Goal: Obtain resource: Download file/media

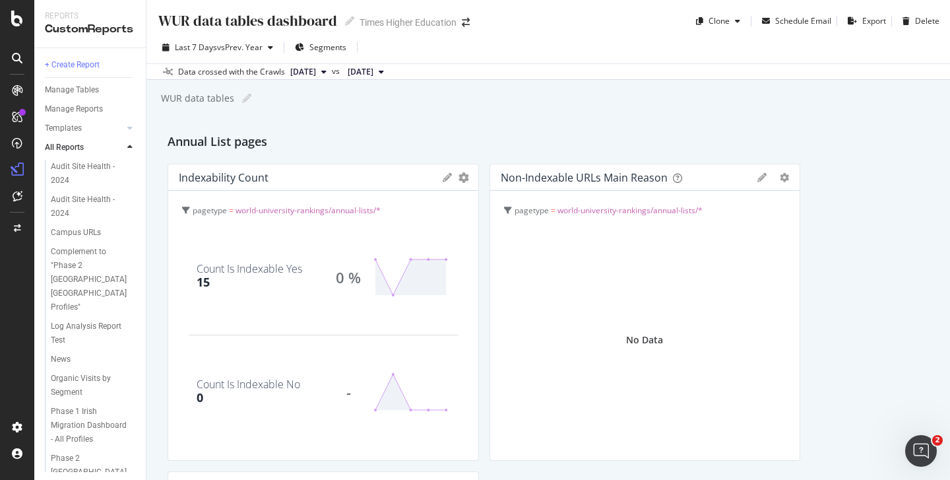
scroll to position [2176, 0]
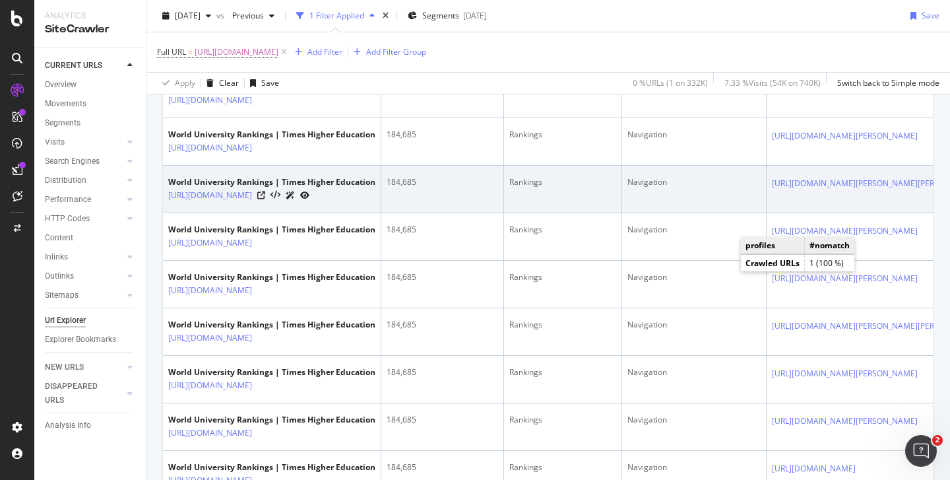
scroll to position [844, 0]
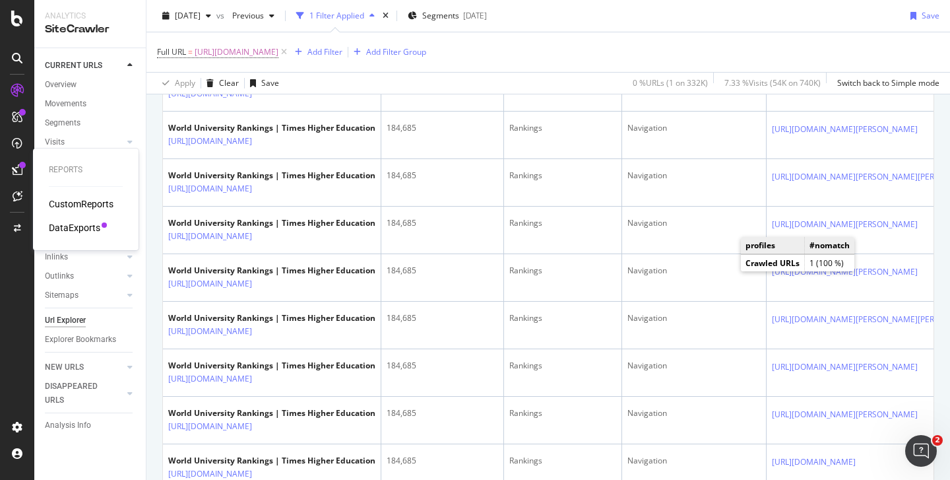
click at [75, 228] on div "DataExports" at bounding box center [74, 227] width 51 height 13
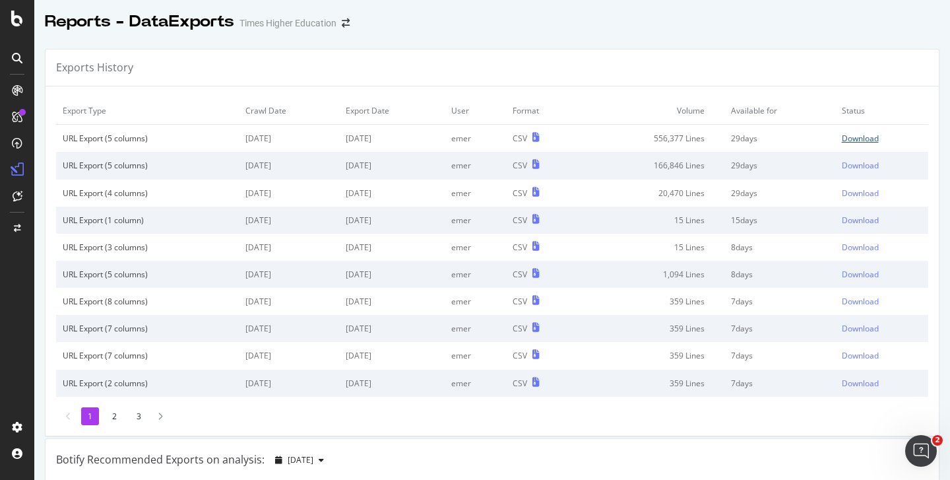
click at [848, 137] on div "Download" at bounding box center [860, 138] width 37 height 11
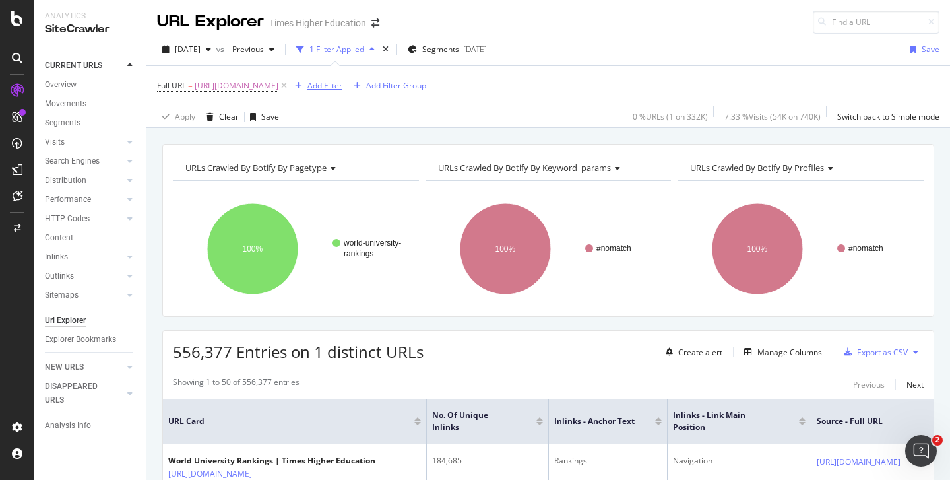
click at [342, 89] on div "Add Filter" at bounding box center [324, 85] width 35 height 11
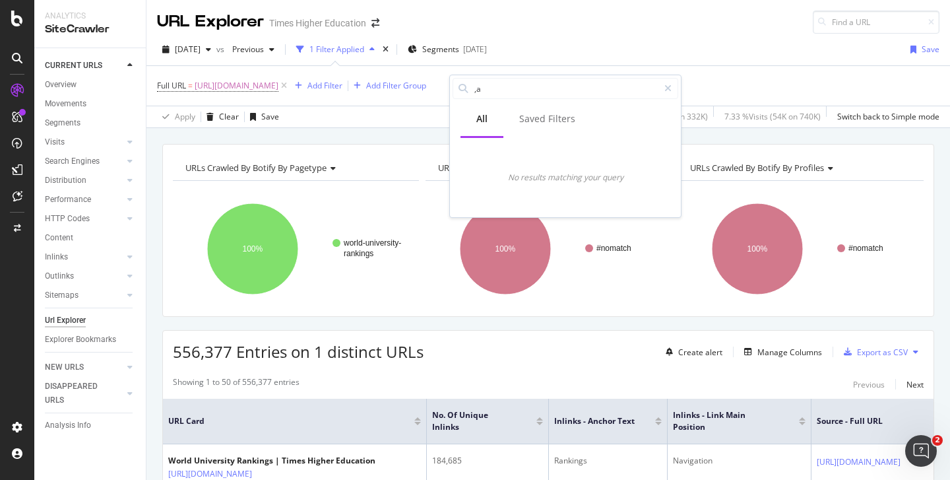
type input ","
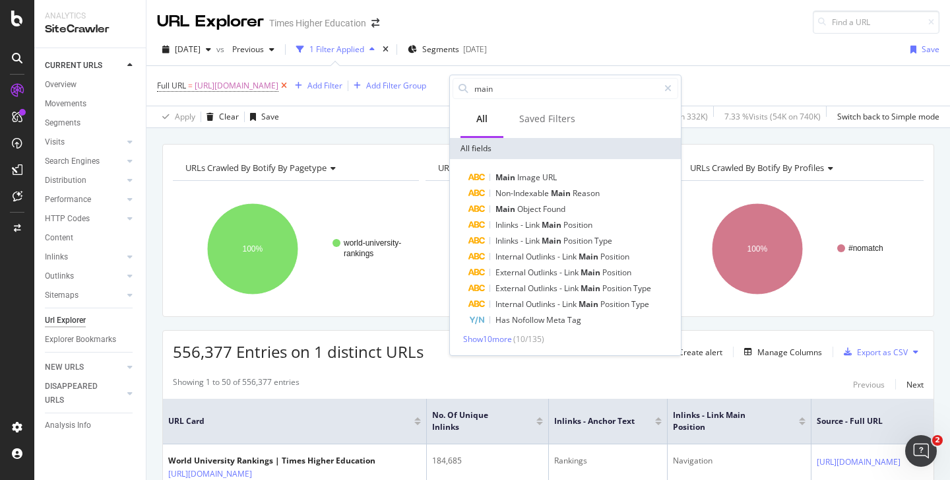
drag, startPoint x: 499, startPoint y: 90, endPoint x: 443, endPoint y: 86, distance: 56.9
click at [444, 86] on body "Analytics SiteCrawler CURRENT URLS Overview Movements Segments Visits Analysis …" at bounding box center [475, 240] width 950 height 480
type input "m"
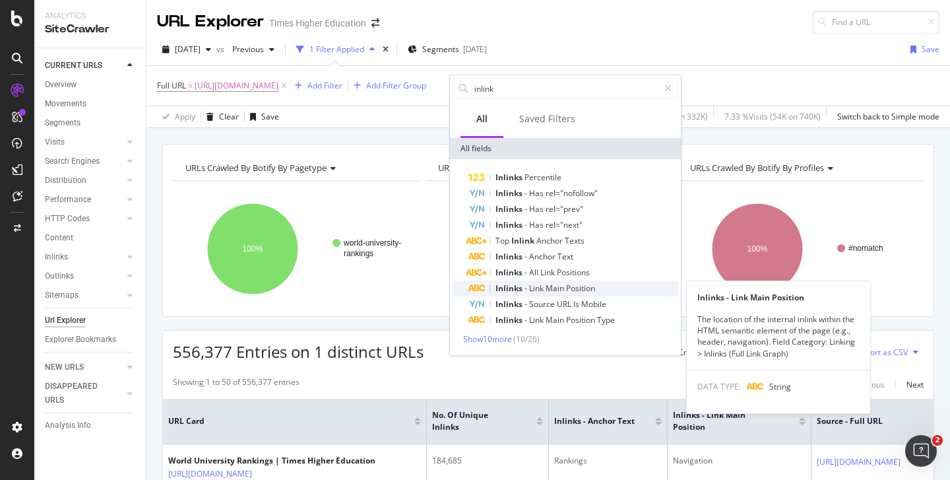
type input "inlink"
click at [513, 290] on span "Inlinks" at bounding box center [509, 287] width 29 height 11
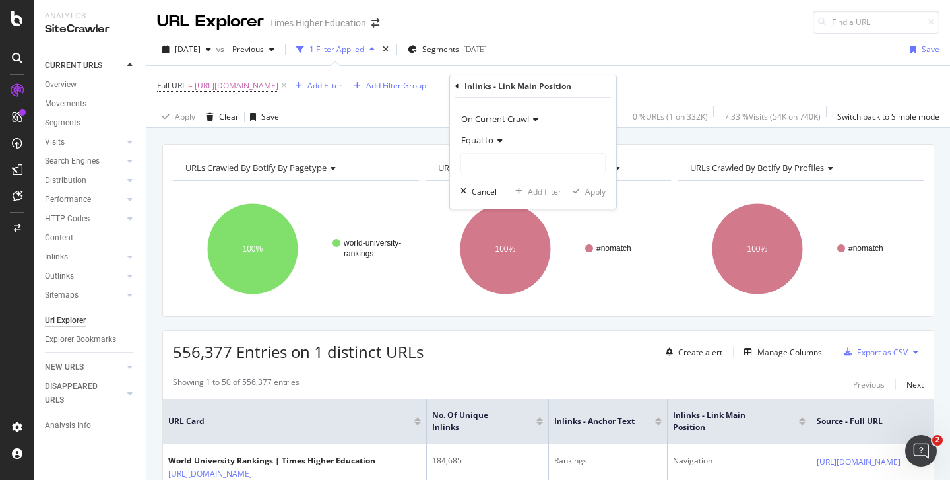
click at [489, 145] on span "Equal to" at bounding box center [477, 140] width 32 height 12
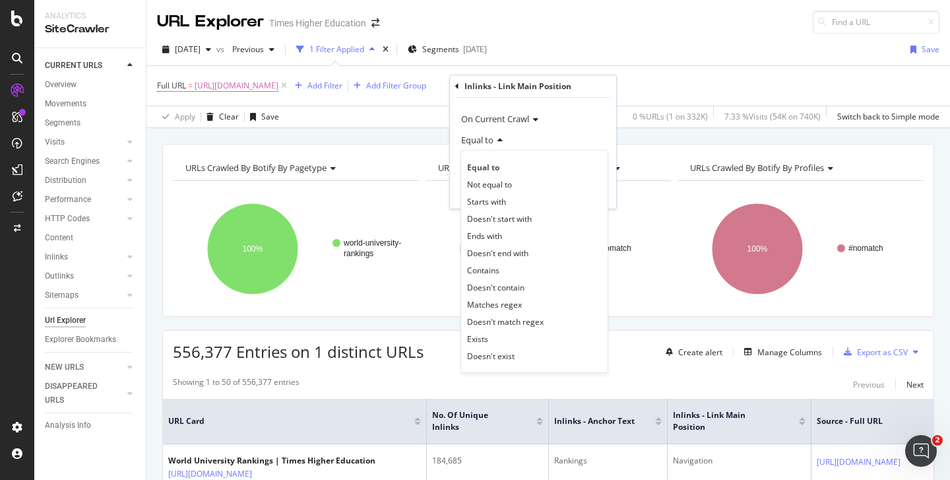
click at [488, 164] on span "Equal to" at bounding box center [483, 167] width 32 height 11
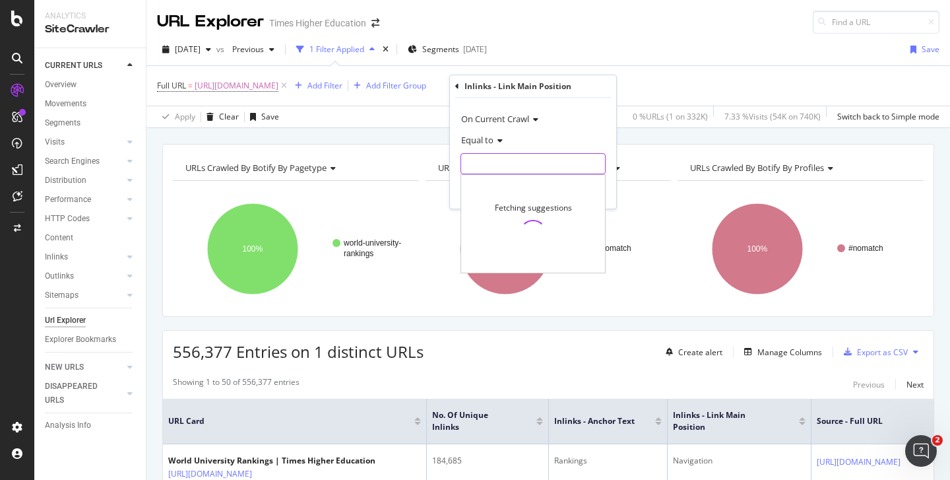
click at [487, 172] on input "text" at bounding box center [533, 163] width 144 height 21
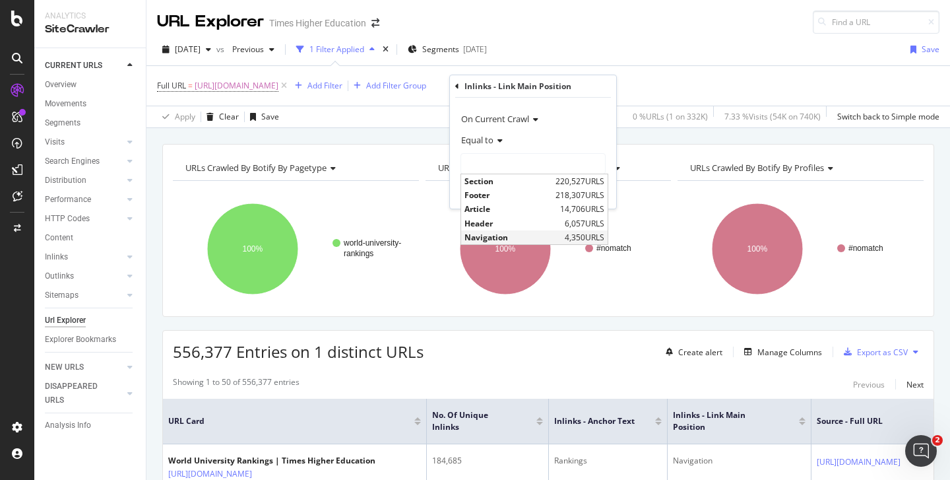
click at [495, 235] on span "Navigation" at bounding box center [512, 237] width 97 height 11
type input "Navigation"
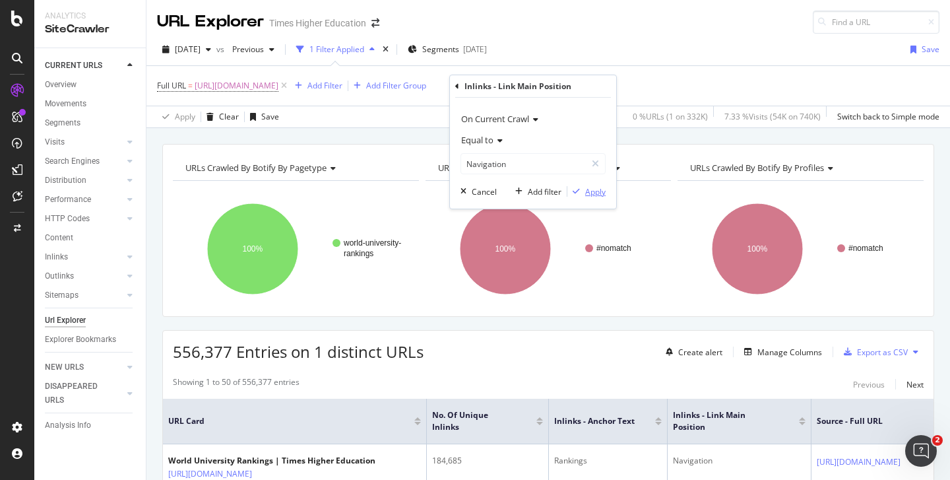
click at [594, 189] on div "Apply" at bounding box center [595, 191] width 20 height 11
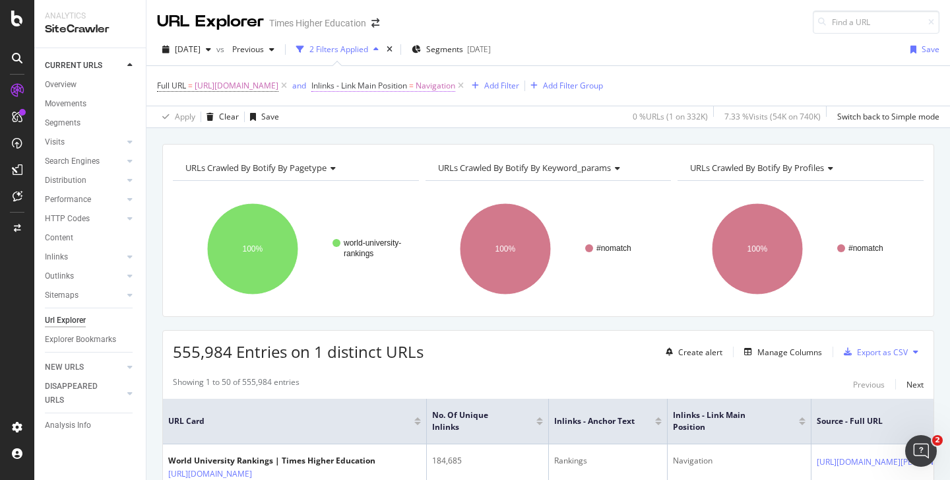
click at [407, 85] on span "Inlinks - Link Main Position" at bounding box center [359, 85] width 96 height 11
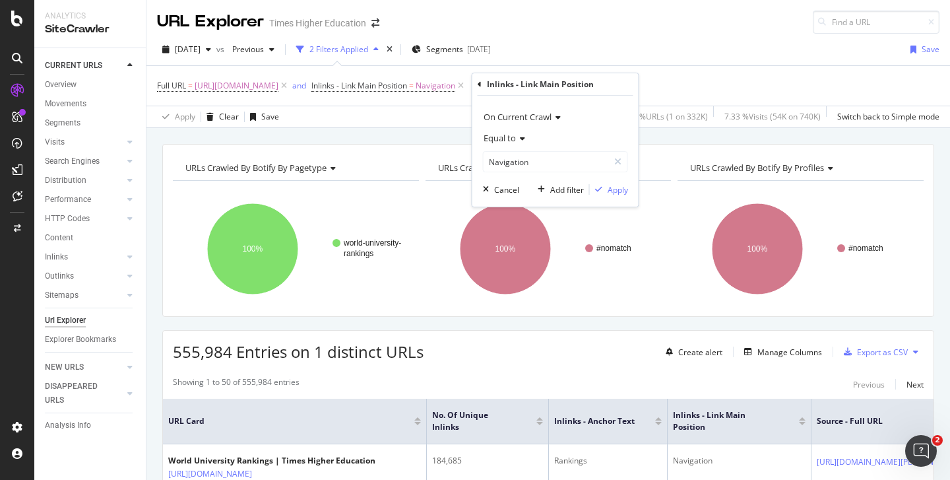
click at [499, 141] on span "Equal to" at bounding box center [500, 138] width 32 height 12
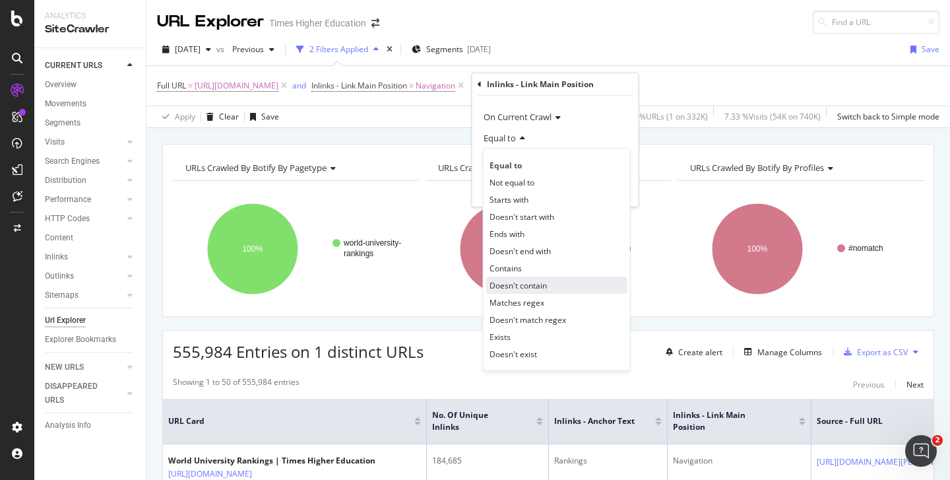
click at [509, 288] on span "Doesn't contain" at bounding box center [517, 285] width 57 height 11
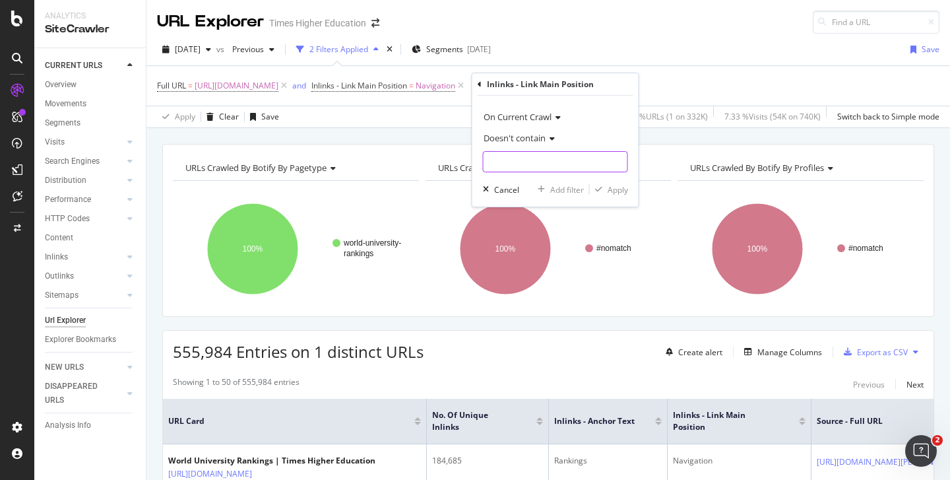
click at [531, 166] on input "text" at bounding box center [556, 161] width 144 height 21
type input "Navigation"
click at [615, 189] on div "Apply" at bounding box center [618, 189] width 20 height 11
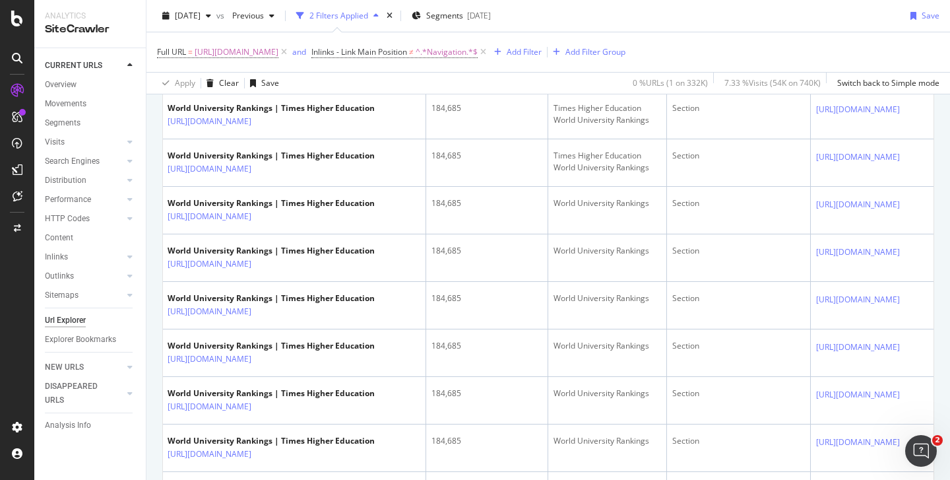
scroll to position [174, 0]
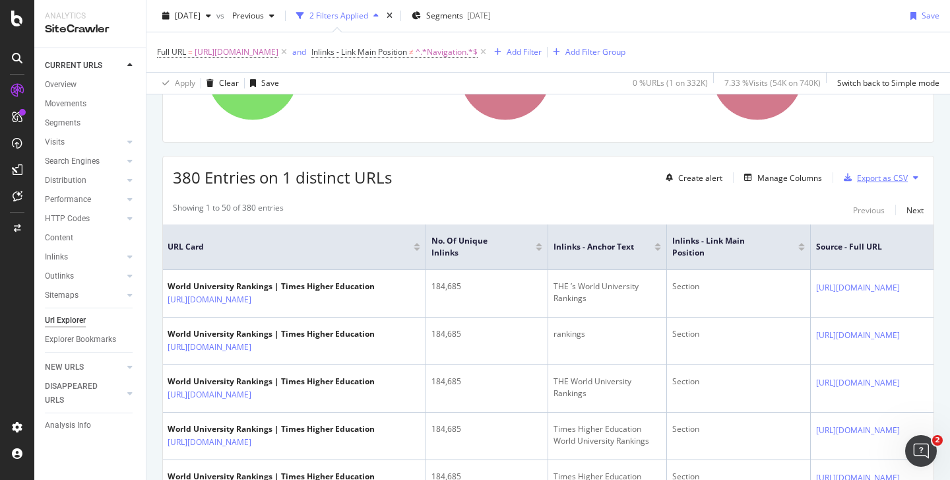
click at [863, 177] on div "Export as CSV" at bounding box center [882, 177] width 51 height 11
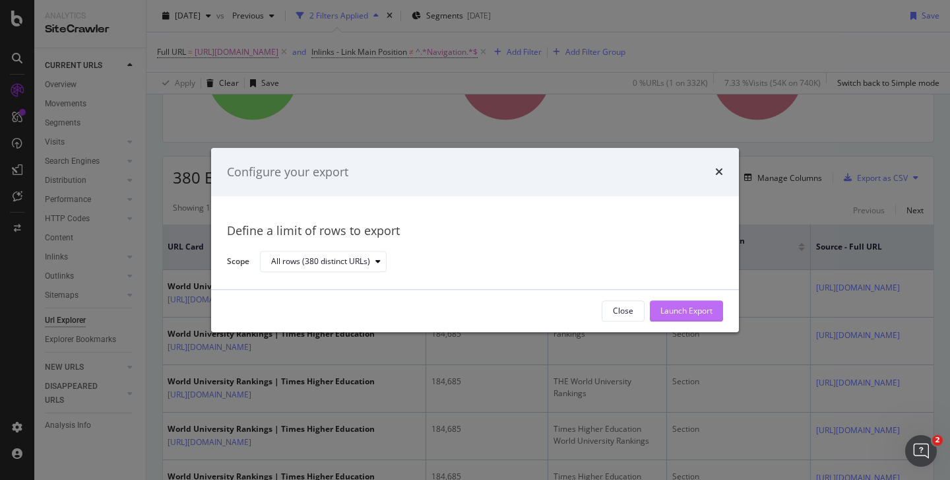
click at [677, 307] on div "Launch Export" at bounding box center [686, 310] width 52 height 11
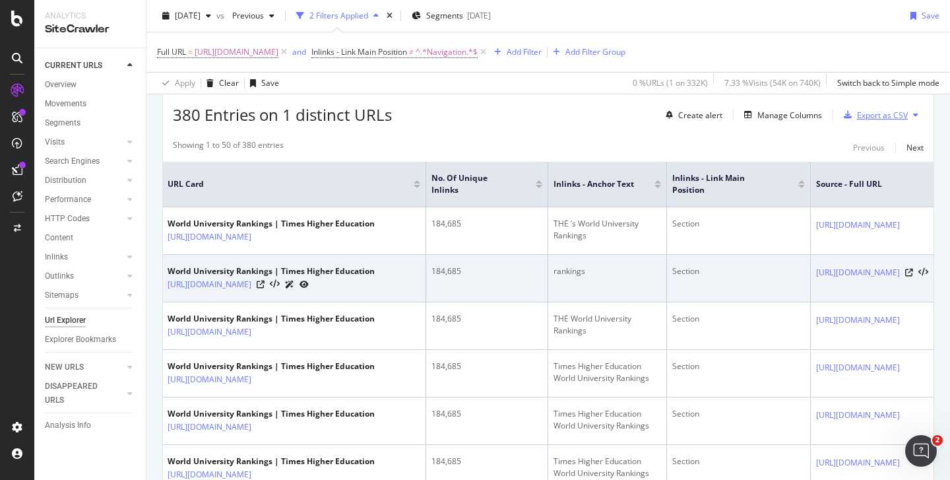
scroll to position [241, 0]
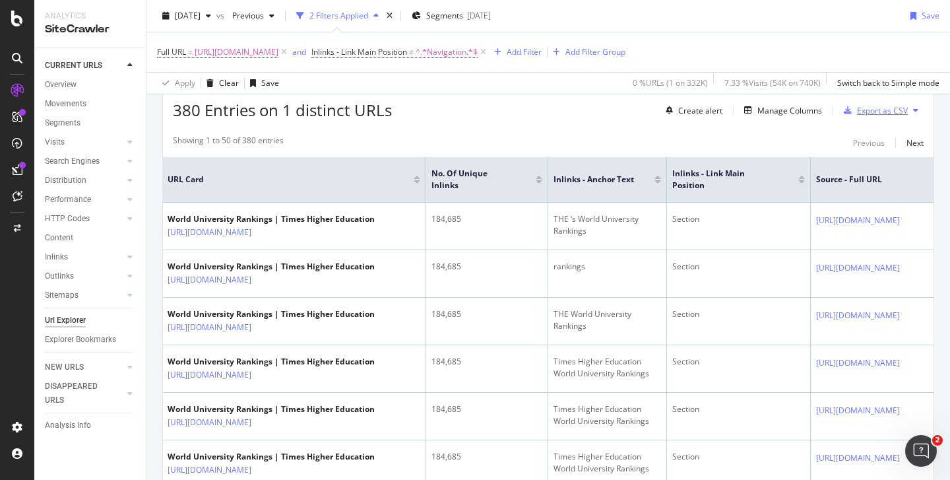
click at [865, 110] on div "Export as CSV" at bounding box center [882, 110] width 51 height 11
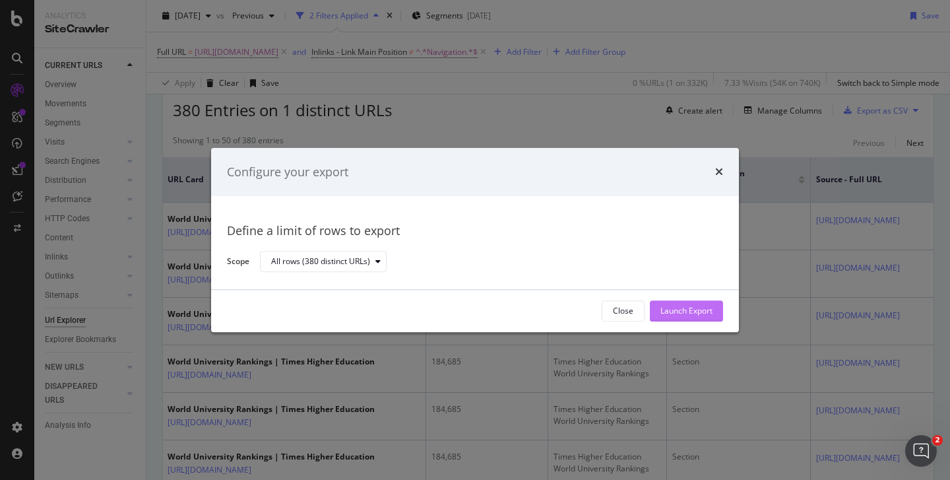
click at [671, 314] on div "Launch Export" at bounding box center [686, 310] width 52 height 11
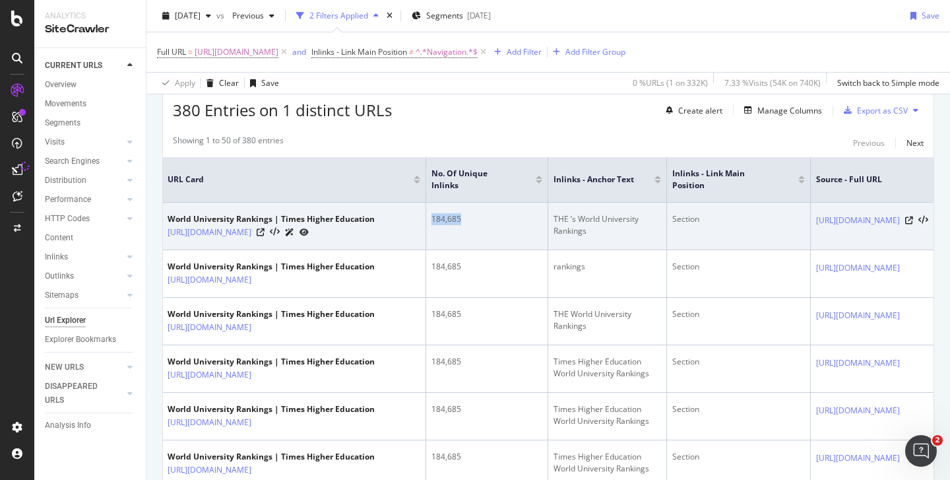
drag, startPoint x: 465, startPoint y: 218, endPoint x: 433, endPoint y: 218, distance: 32.3
click at [433, 218] on div "184,685" at bounding box center [486, 219] width 111 height 12
copy div "184,685"
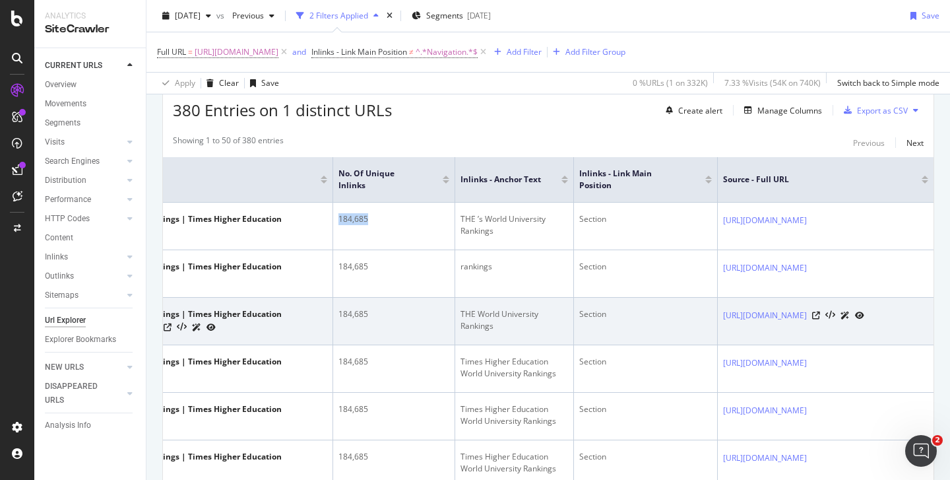
scroll to position [0, 218]
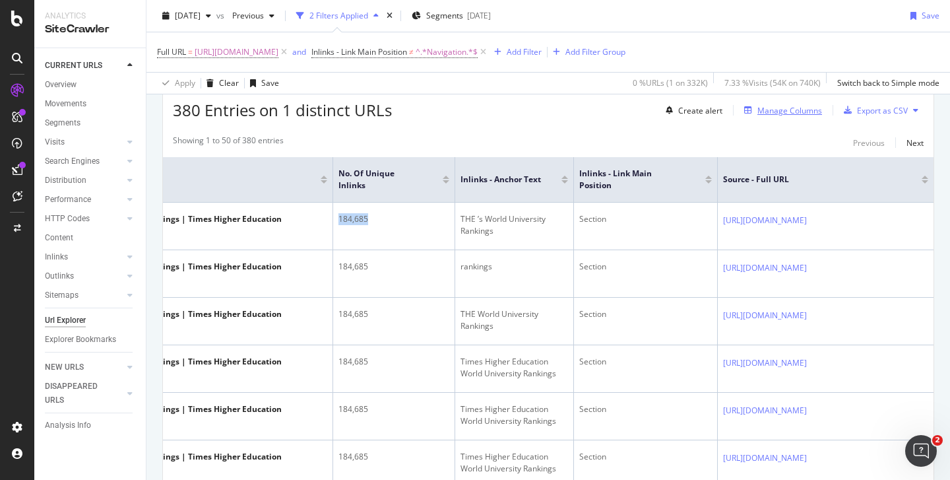
click at [774, 110] on div "Manage Columns" at bounding box center [789, 110] width 65 height 11
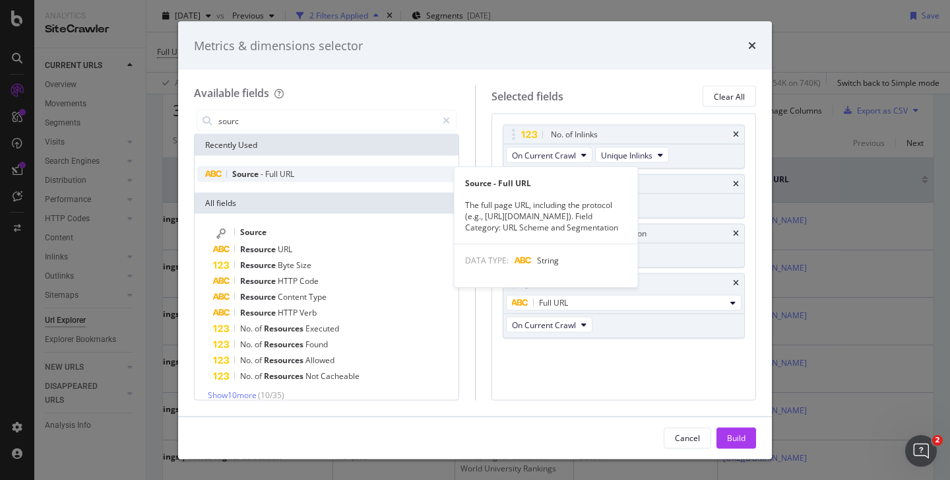
type input "sourc"
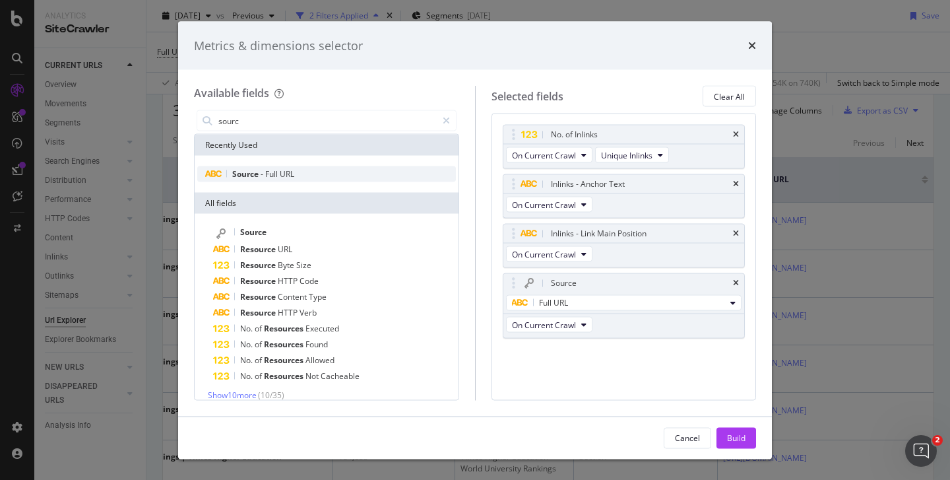
click at [274, 172] on span "Full" at bounding box center [272, 173] width 15 height 11
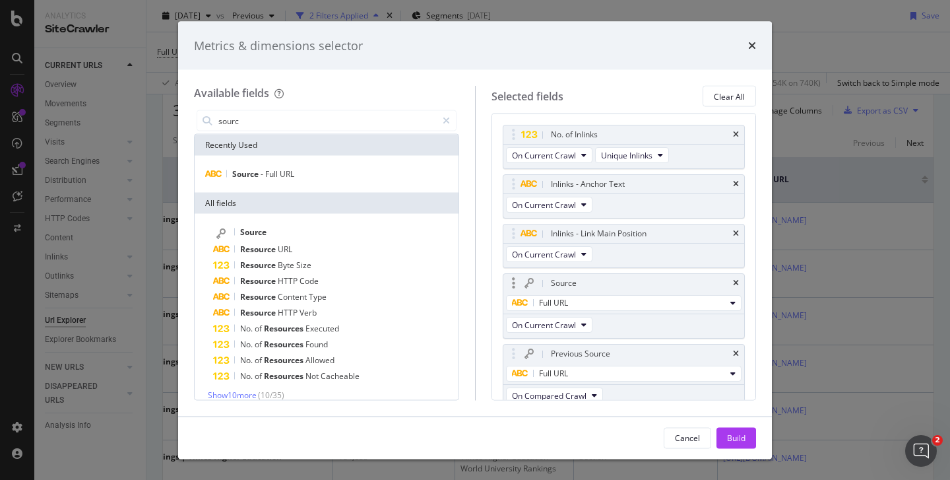
scroll to position [9, 0]
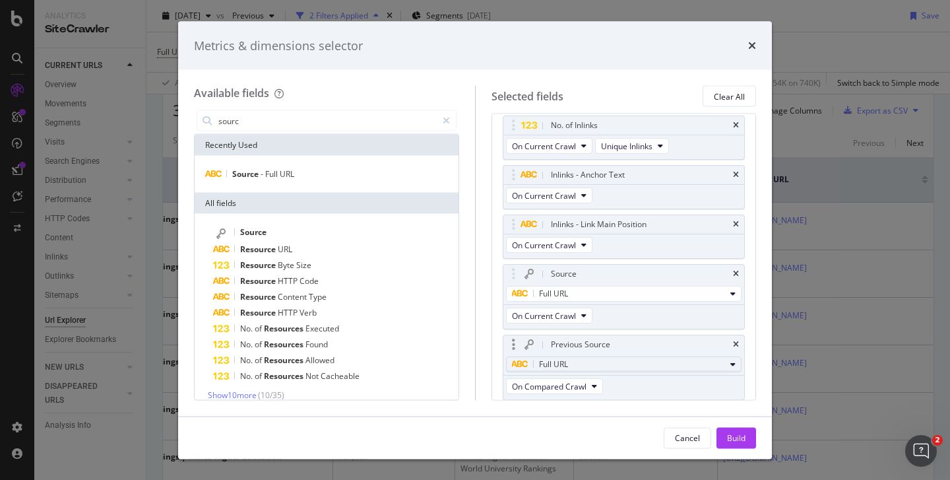
click at [538, 362] on div "Full URL" at bounding box center [619, 364] width 214 height 16
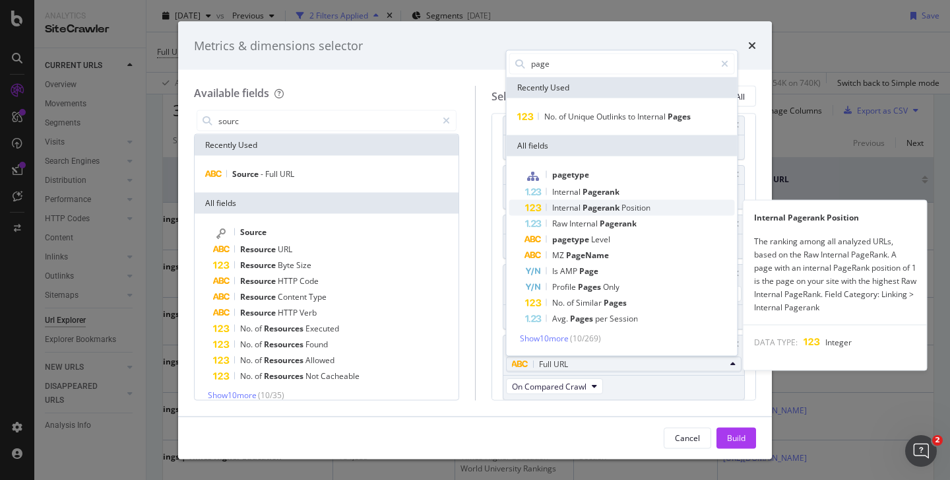
type input "page"
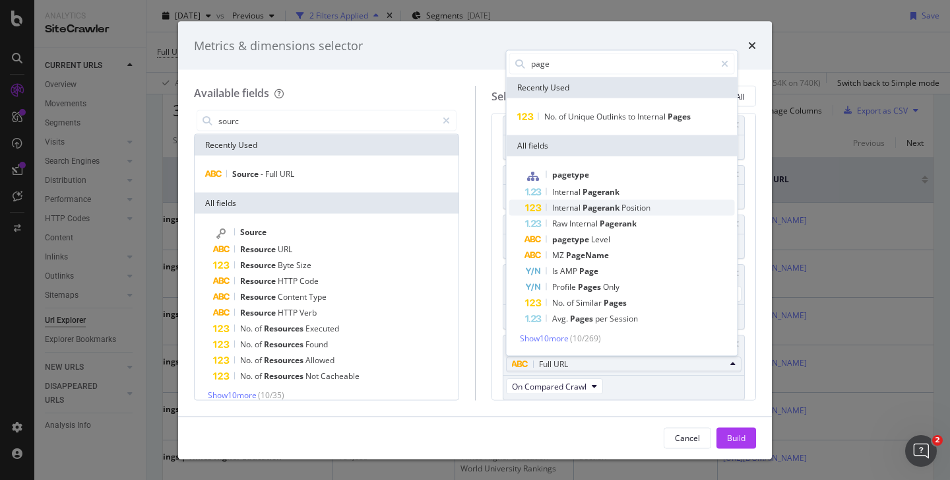
click at [571, 207] on span "Internal" at bounding box center [567, 206] width 30 height 11
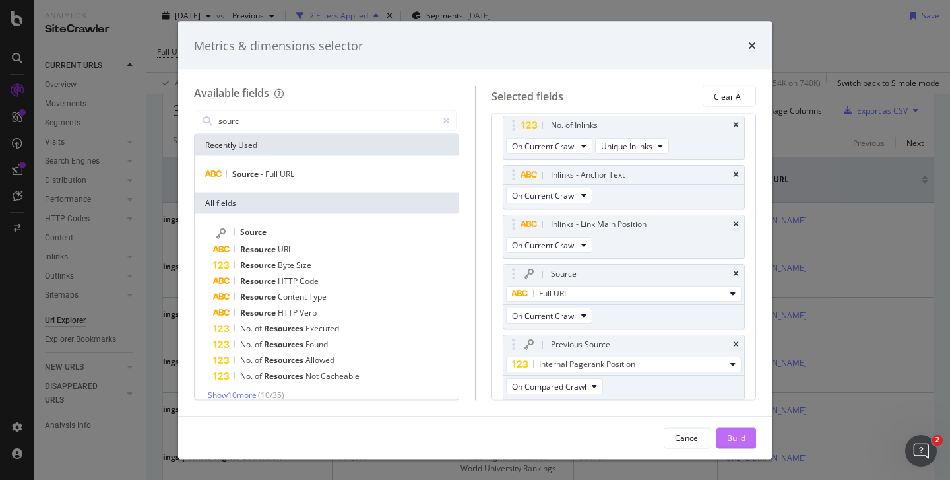
click at [743, 436] on div "Build" at bounding box center [736, 436] width 18 height 11
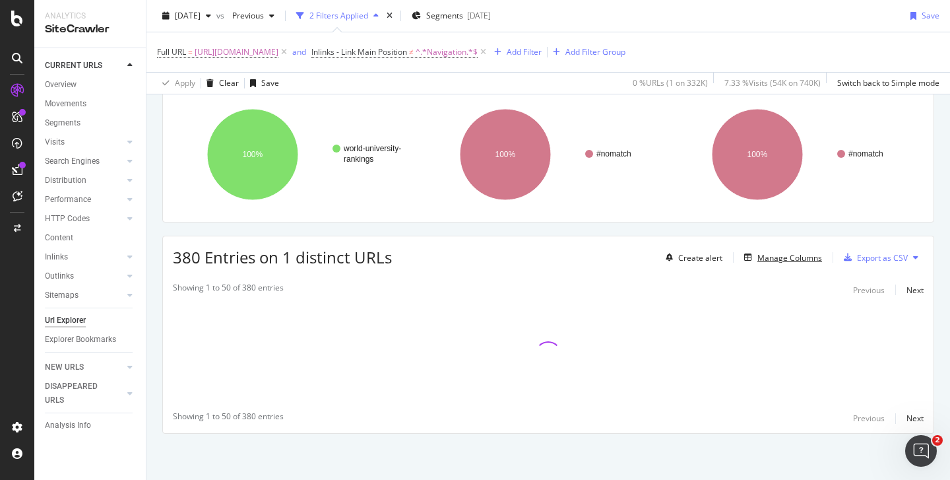
scroll to position [94, 0]
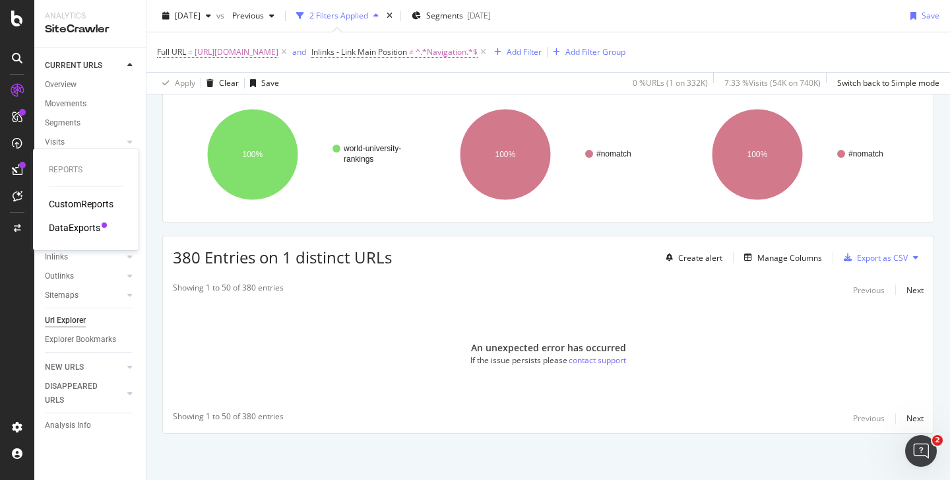
click at [86, 224] on div "DataExports" at bounding box center [74, 227] width 51 height 13
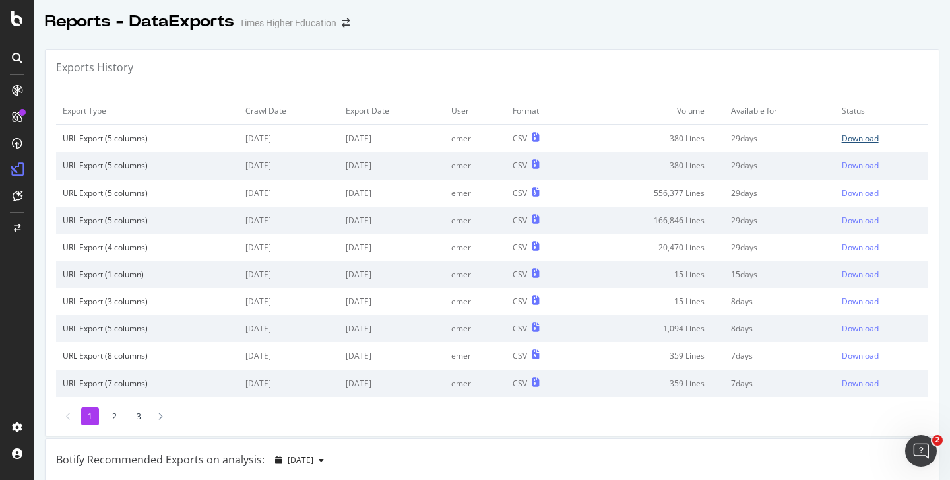
click at [845, 137] on div "Download" at bounding box center [860, 138] width 37 height 11
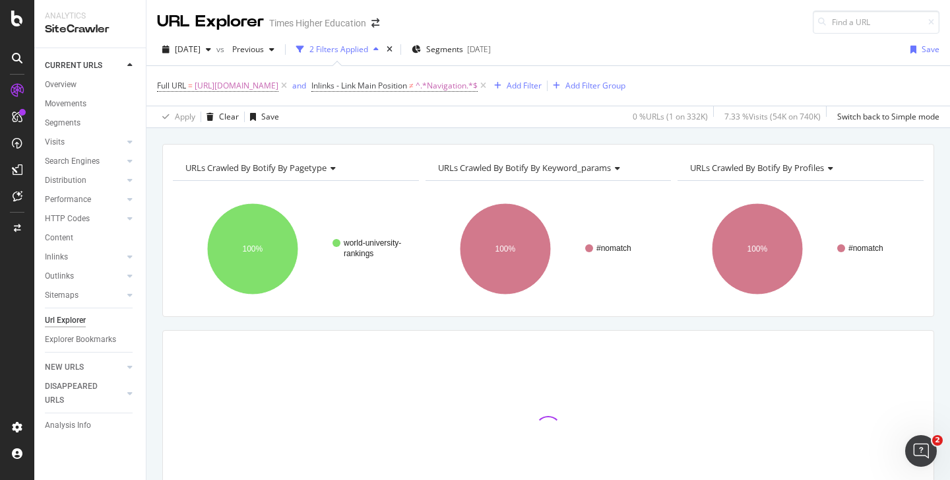
scroll to position [13, 0]
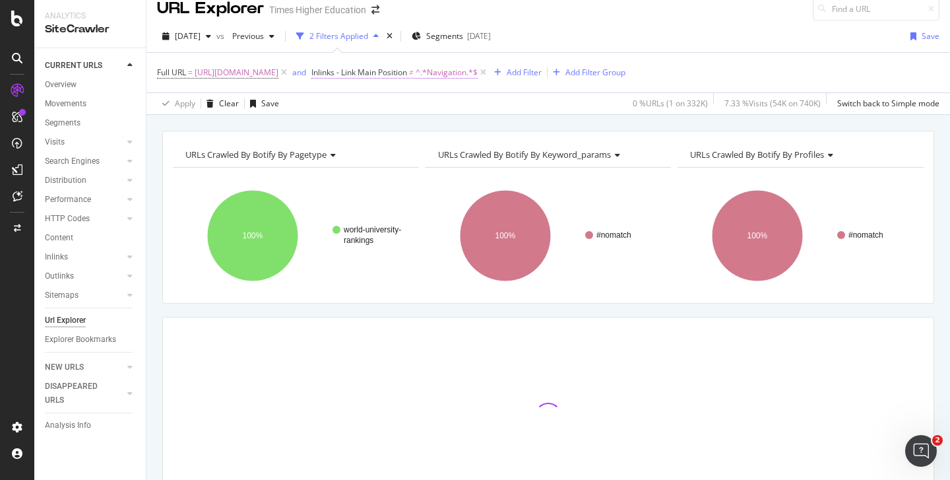
click at [478, 72] on span "^.*Navigation.*$" at bounding box center [447, 72] width 62 height 18
click at [648, 55] on div "Full URL = [URL][DOMAIN_NAME] and Inlinks - Link Main Position ≠ ^.*Navigation.…" at bounding box center [548, 73] width 782 height 40
click at [478, 75] on span "^.*Navigation.*$" at bounding box center [447, 72] width 62 height 18
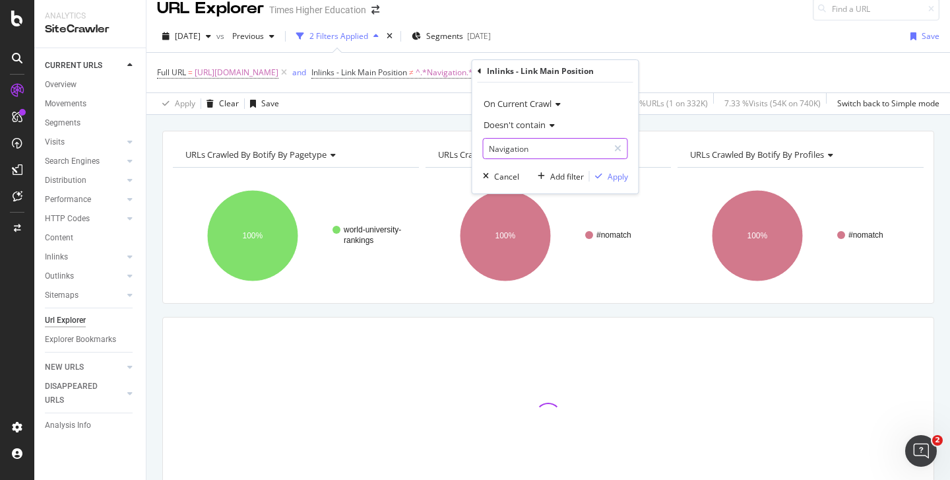
click at [544, 146] on input "Navigation" at bounding box center [546, 148] width 125 height 21
drag, startPoint x: 565, startPoint y: 147, endPoint x: 483, endPoint y: 147, distance: 82.5
click at [487, 147] on input "Navigation" at bounding box center [546, 148] width 125 height 21
type input "n"
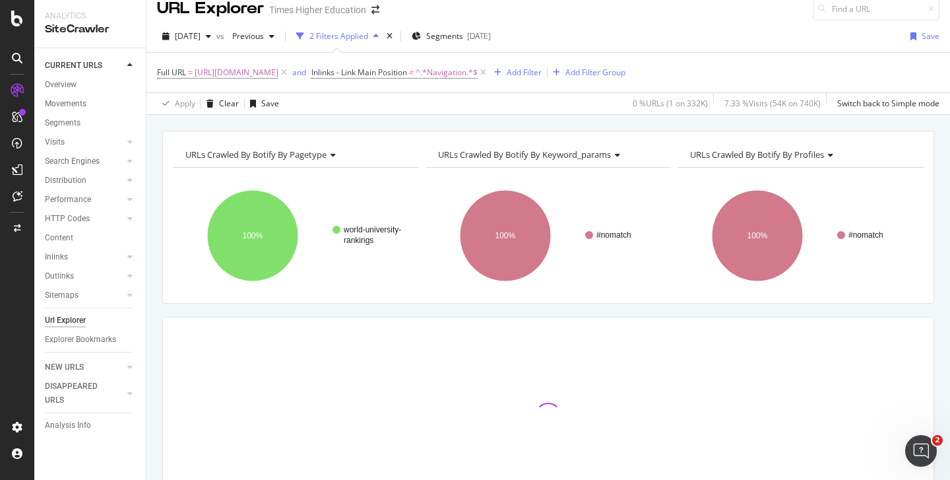
click at [678, 36] on div "[DATE] vs Previous 2 Filters Applied Segments [DATE] Save" at bounding box center [547, 39] width 803 height 26
click at [489, 73] on icon at bounding box center [483, 72] width 11 height 13
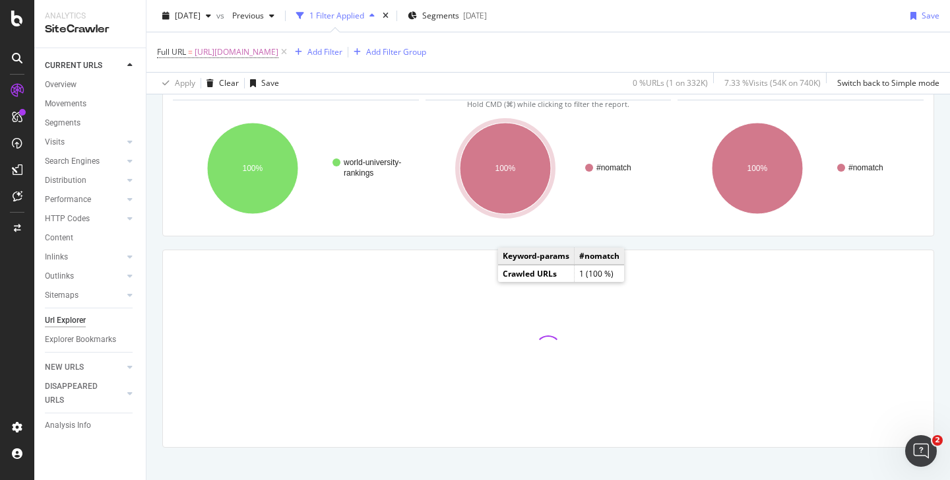
scroll to position [94, 0]
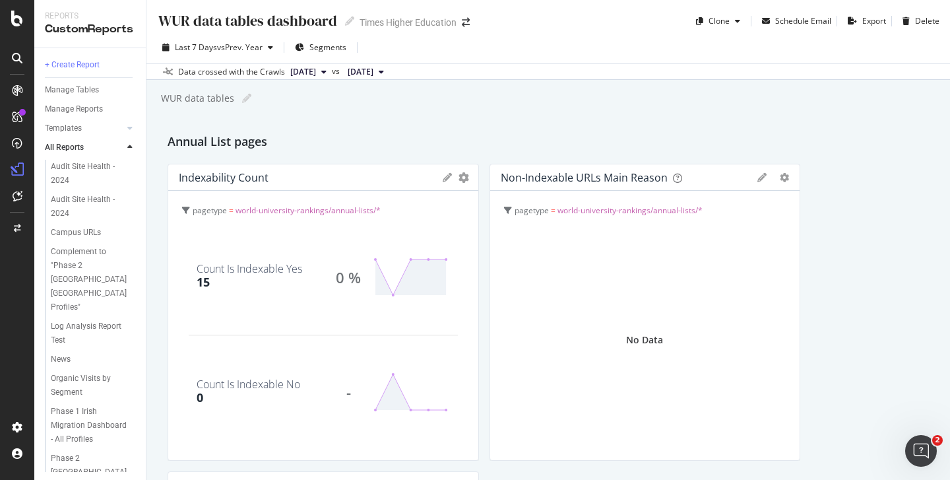
scroll to position [2176, 0]
